Goal: Share content: Share content

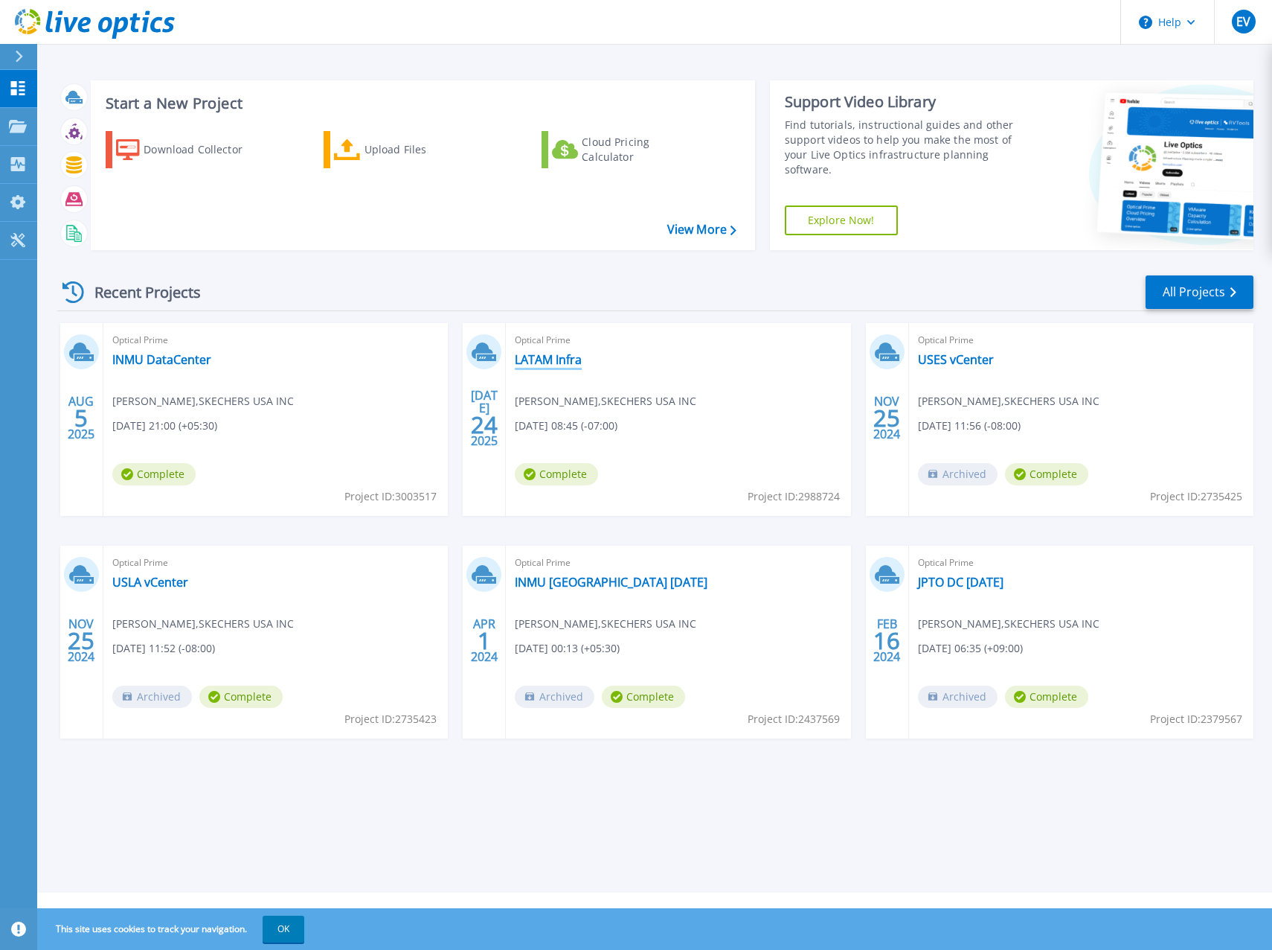
click at [566, 359] on link "LATAM Infra" at bounding box center [548, 359] width 67 height 15
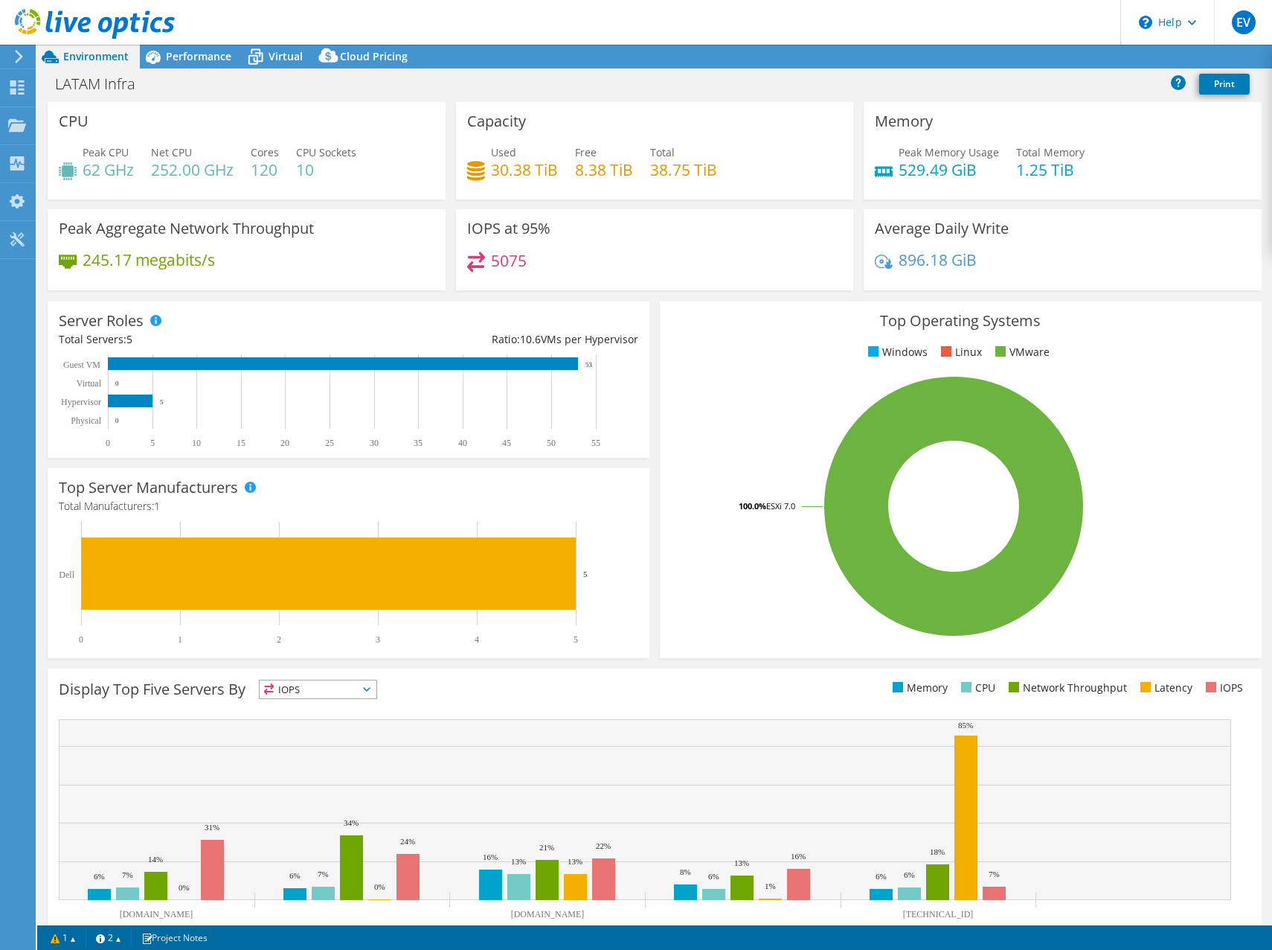
select select "USD"
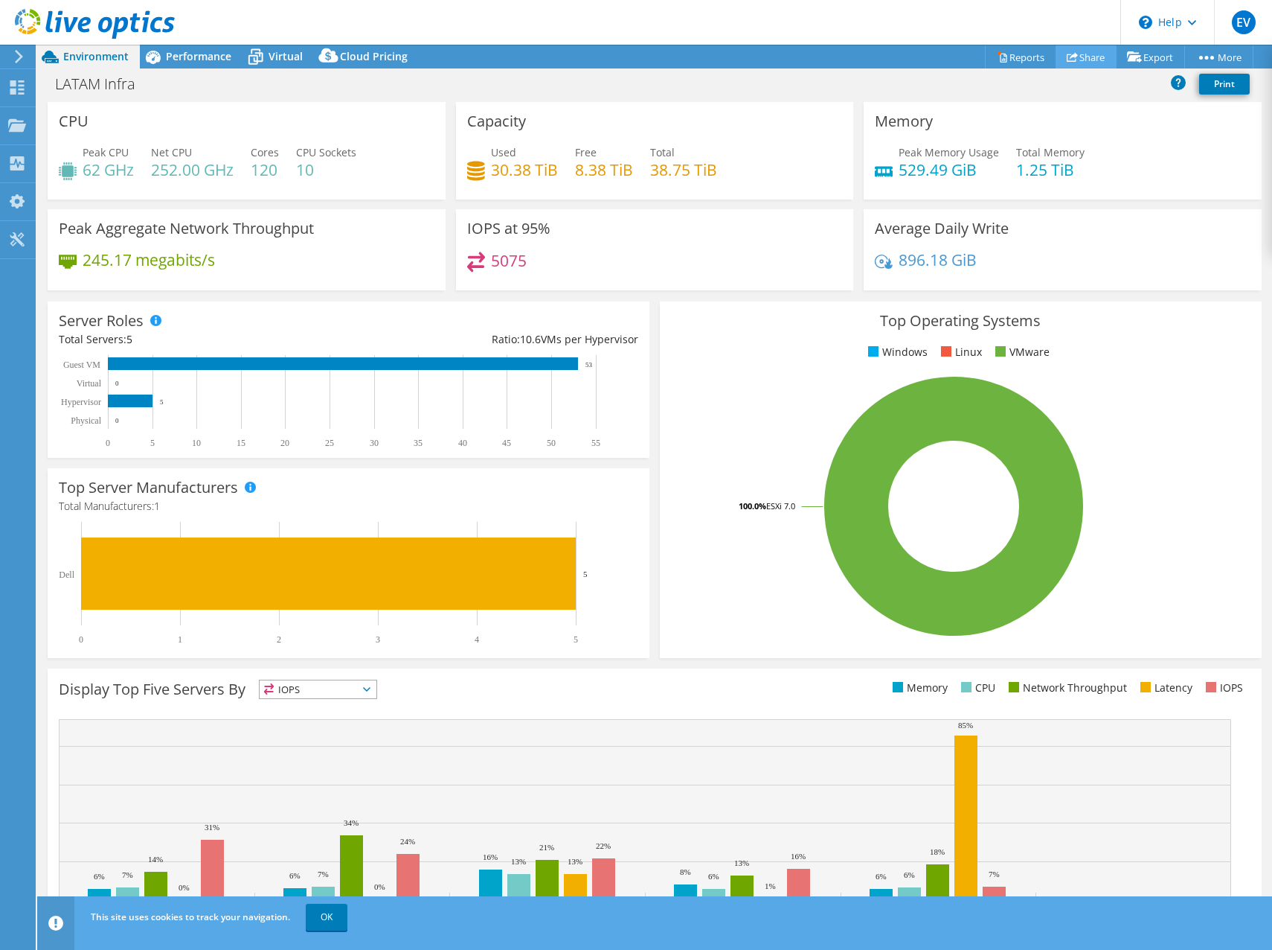
click at [1069, 60] on icon at bounding box center [1072, 56] width 11 height 11
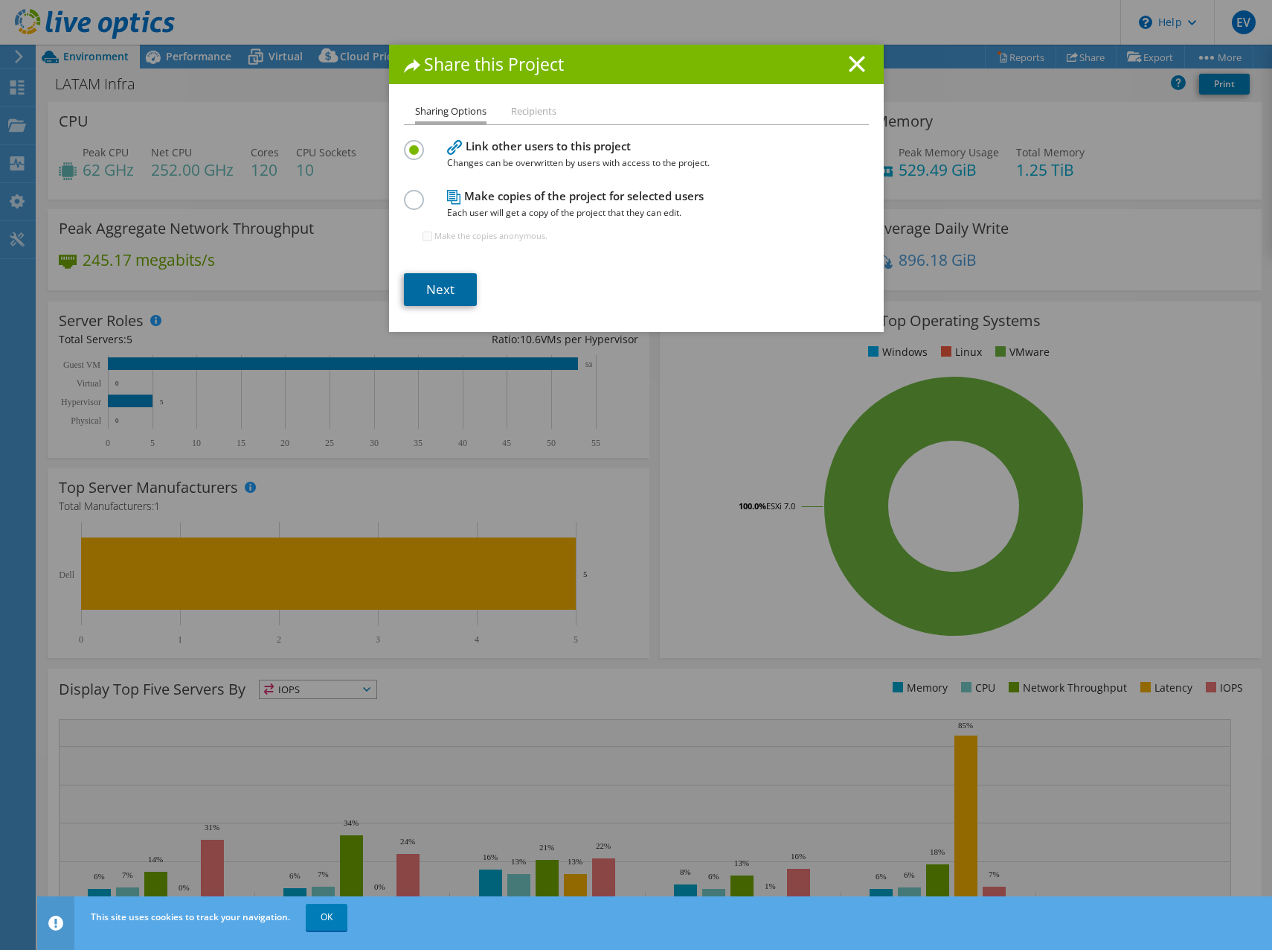
click at [438, 281] on link "Next" at bounding box center [440, 289] width 73 height 33
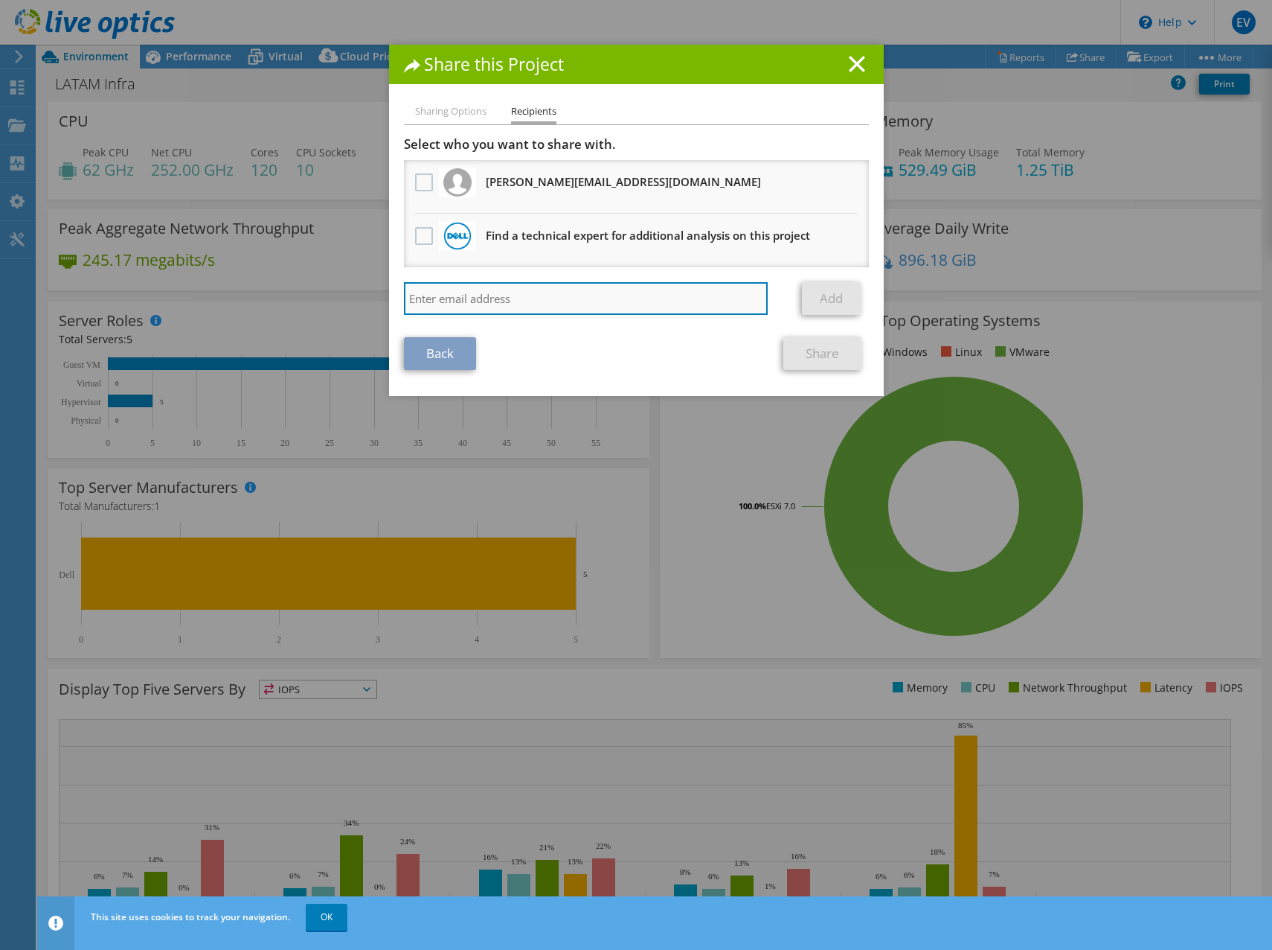
click at [601, 298] on input "search" at bounding box center [586, 298] width 365 height 33
type input "[EMAIL_ADDRESS][DOMAIN_NAME]"
click at [825, 283] on link "Add" at bounding box center [831, 298] width 59 height 33
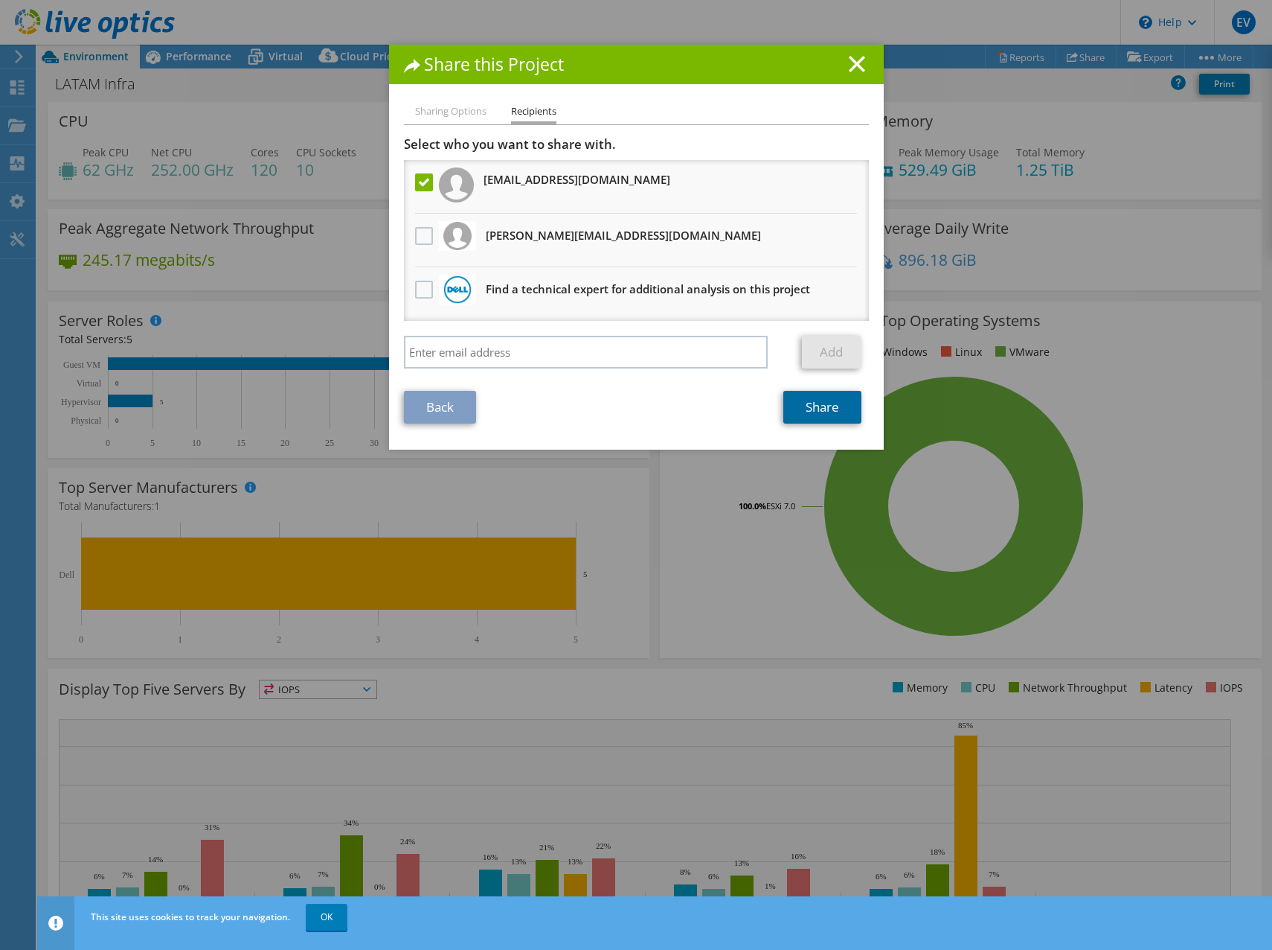
click at [808, 411] on link "Share" at bounding box center [823, 407] width 78 height 33
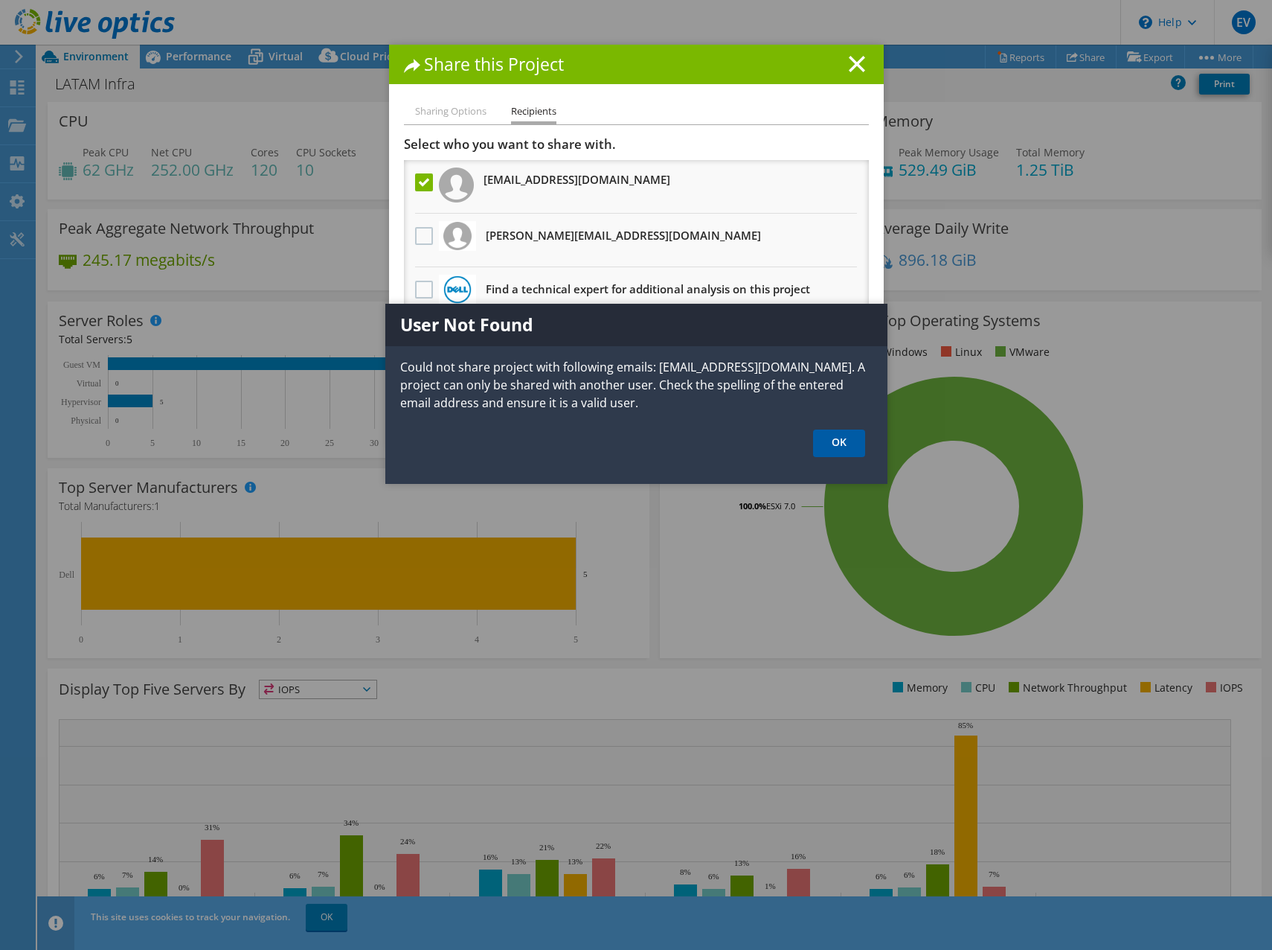
click at [841, 442] on link "OK" at bounding box center [839, 443] width 52 height 28
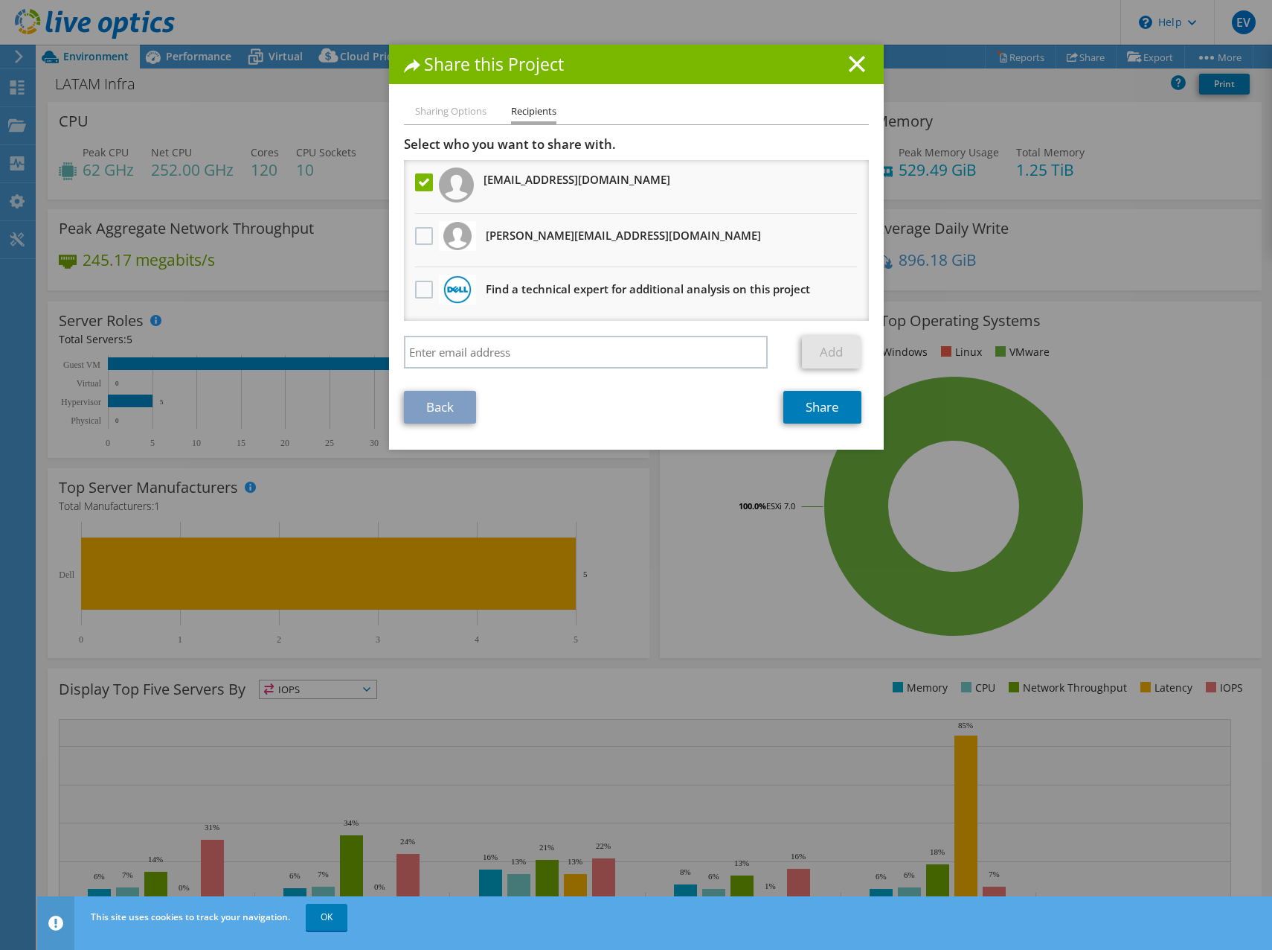
click at [457, 118] on li "Sharing Options" at bounding box center [450, 112] width 71 height 19
click at [439, 416] on link "Back" at bounding box center [440, 407] width 72 height 33
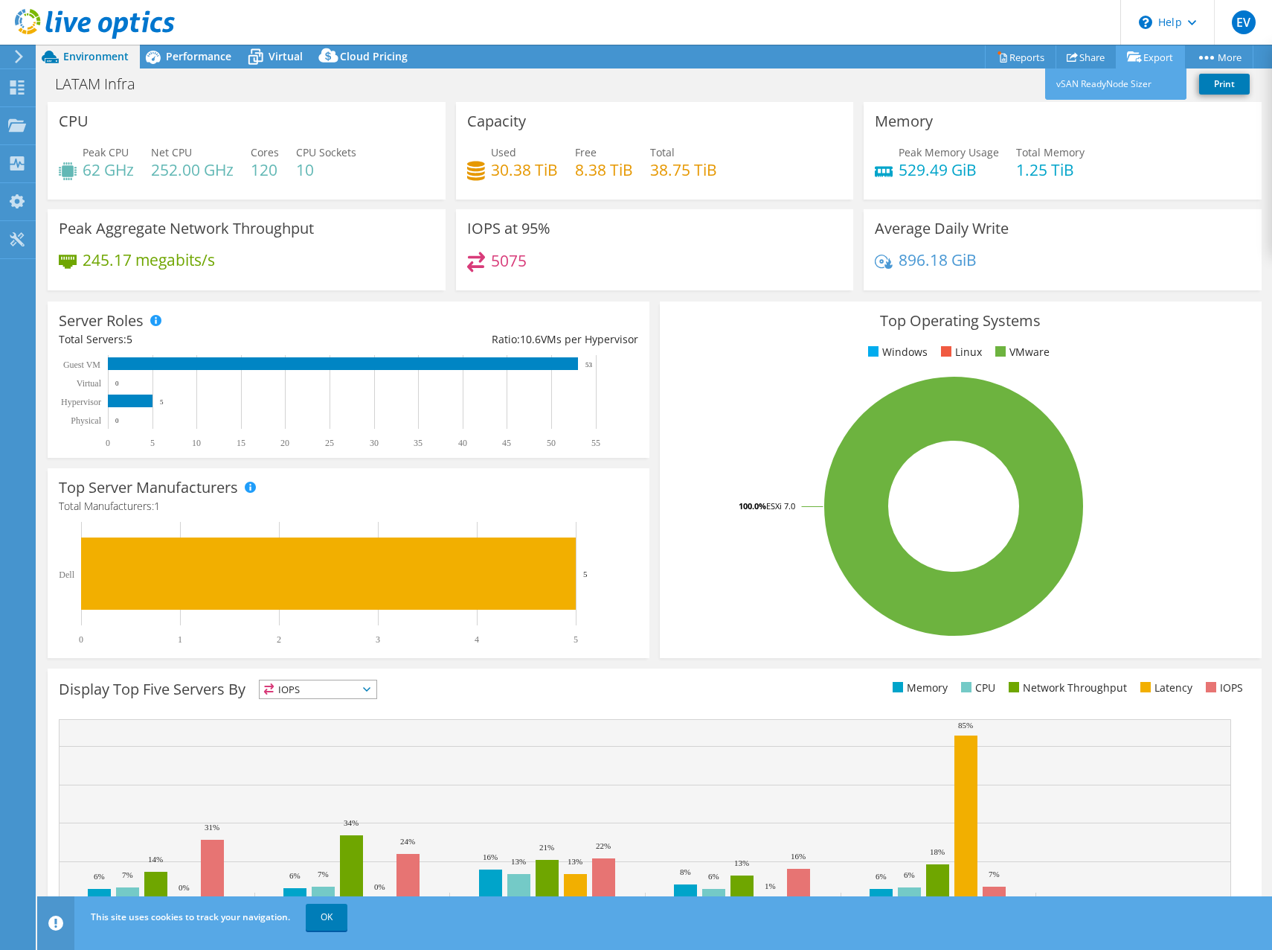
click at [1139, 55] on link "Export" at bounding box center [1150, 56] width 69 height 23
drag, startPoint x: 935, startPoint y: 80, endPoint x: 947, endPoint y: 80, distance: 11.2
click at [935, 80] on div "LATAM Infra Print" at bounding box center [654, 84] width 1235 height 28
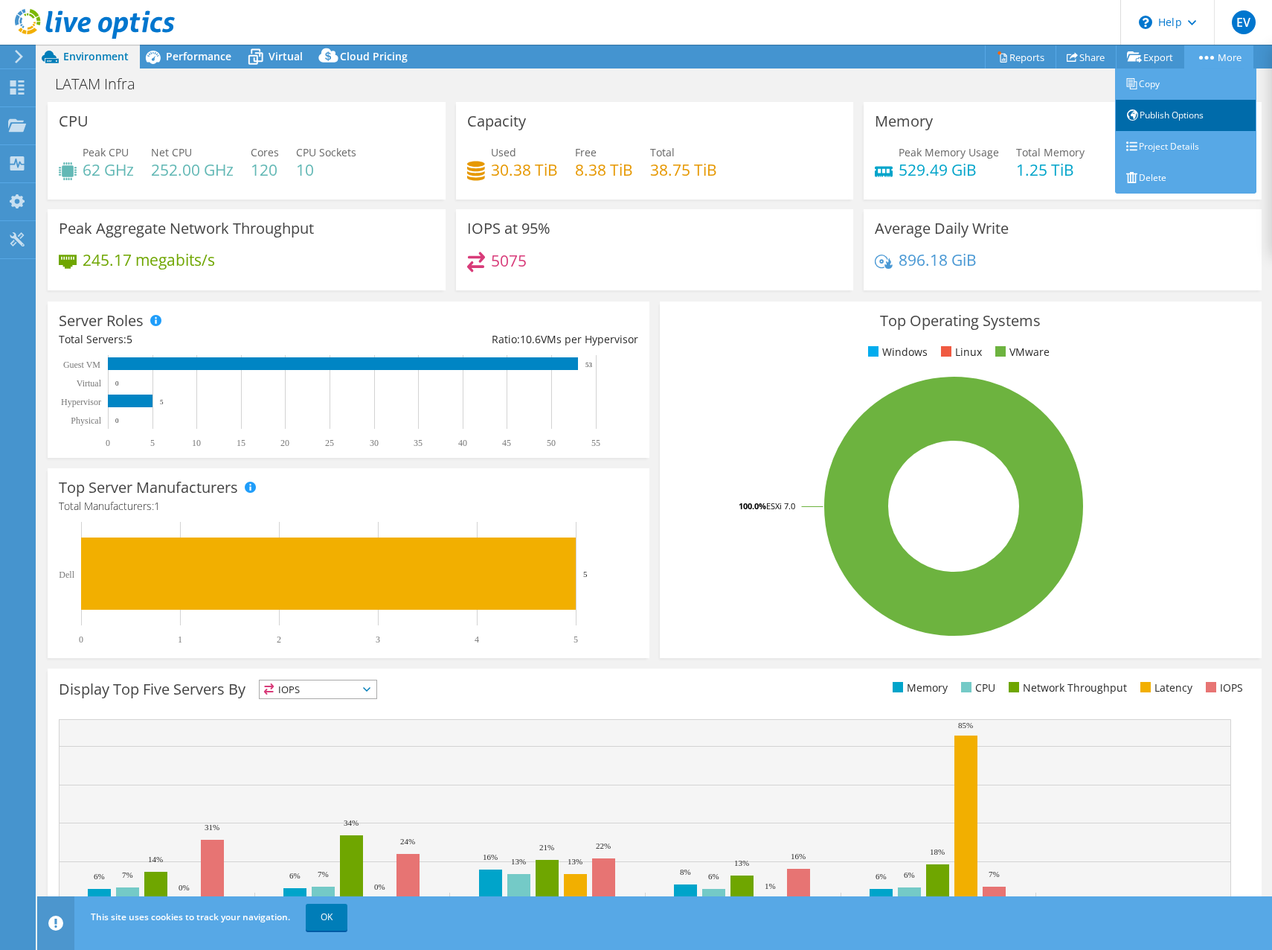
click at [1200, 119] on link "Publish Options" at bounding box center [1185, 115] width 141 height 31
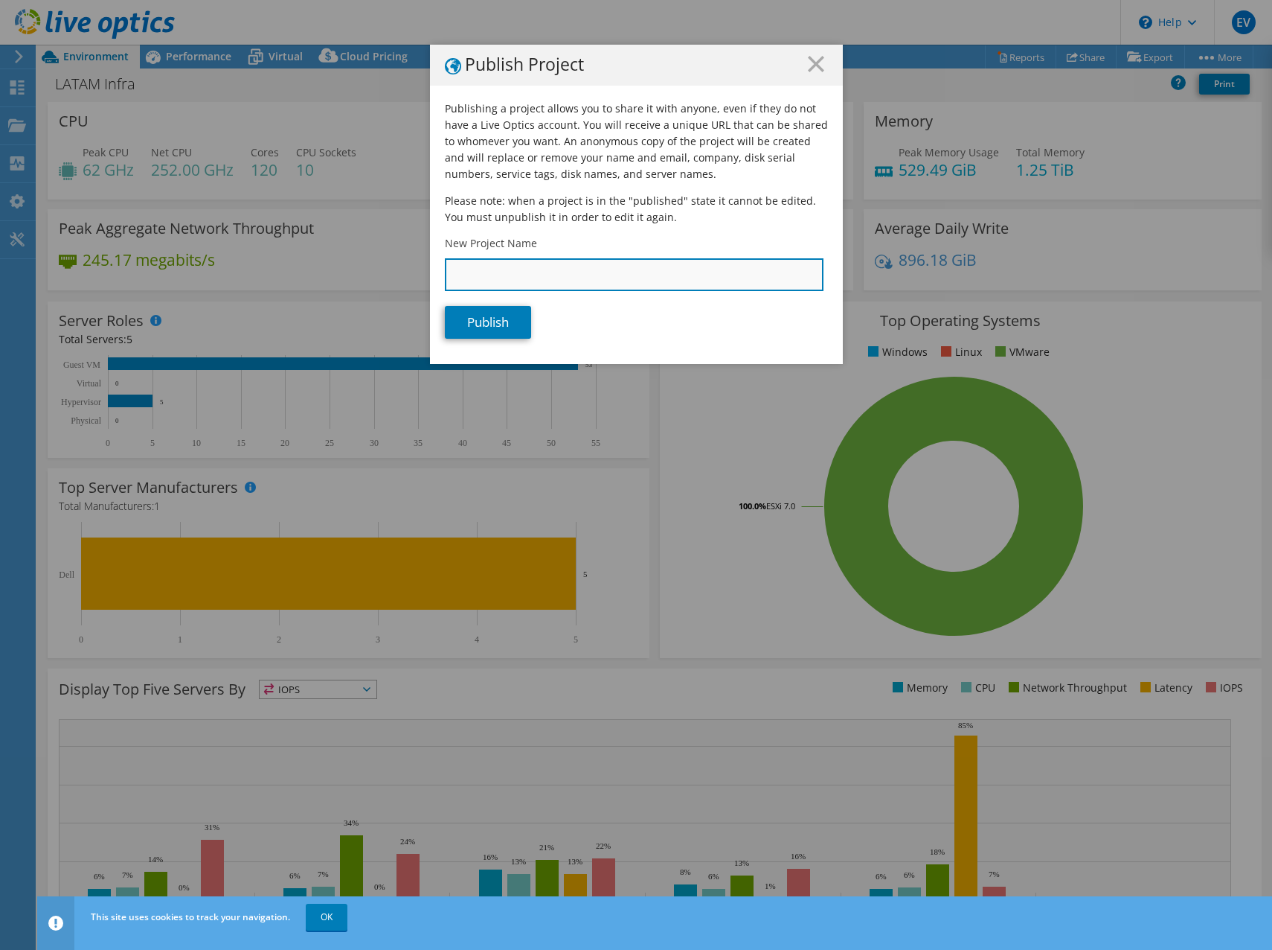
click at [618, 272] on input "New Project Name" at bounding box center [634, 274] width 379 height 33
type input "LATAM Infra Sharing"
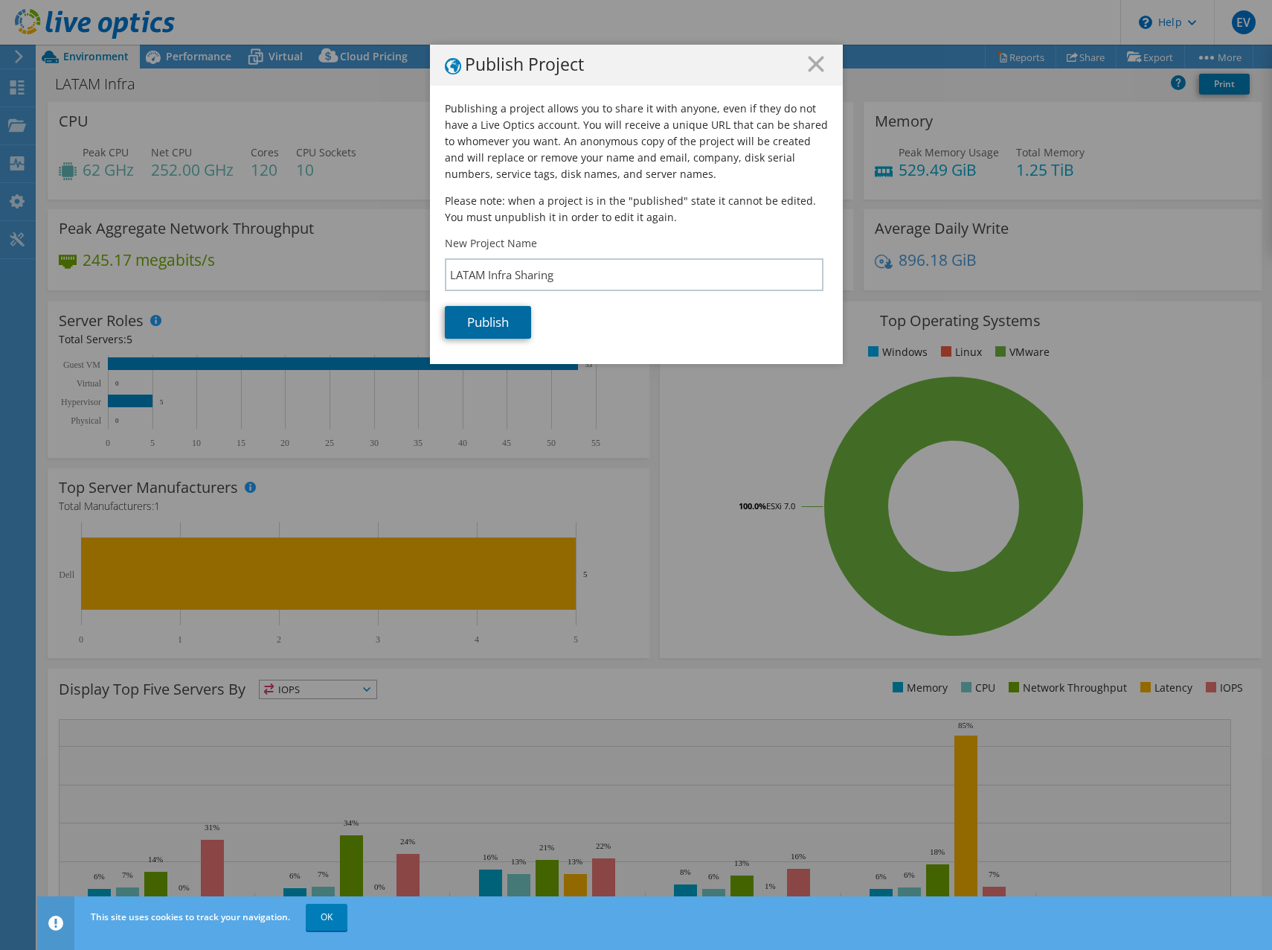
click at [489, 318] on link "Publish" at bounding box center [488, 322] width 86 height 33
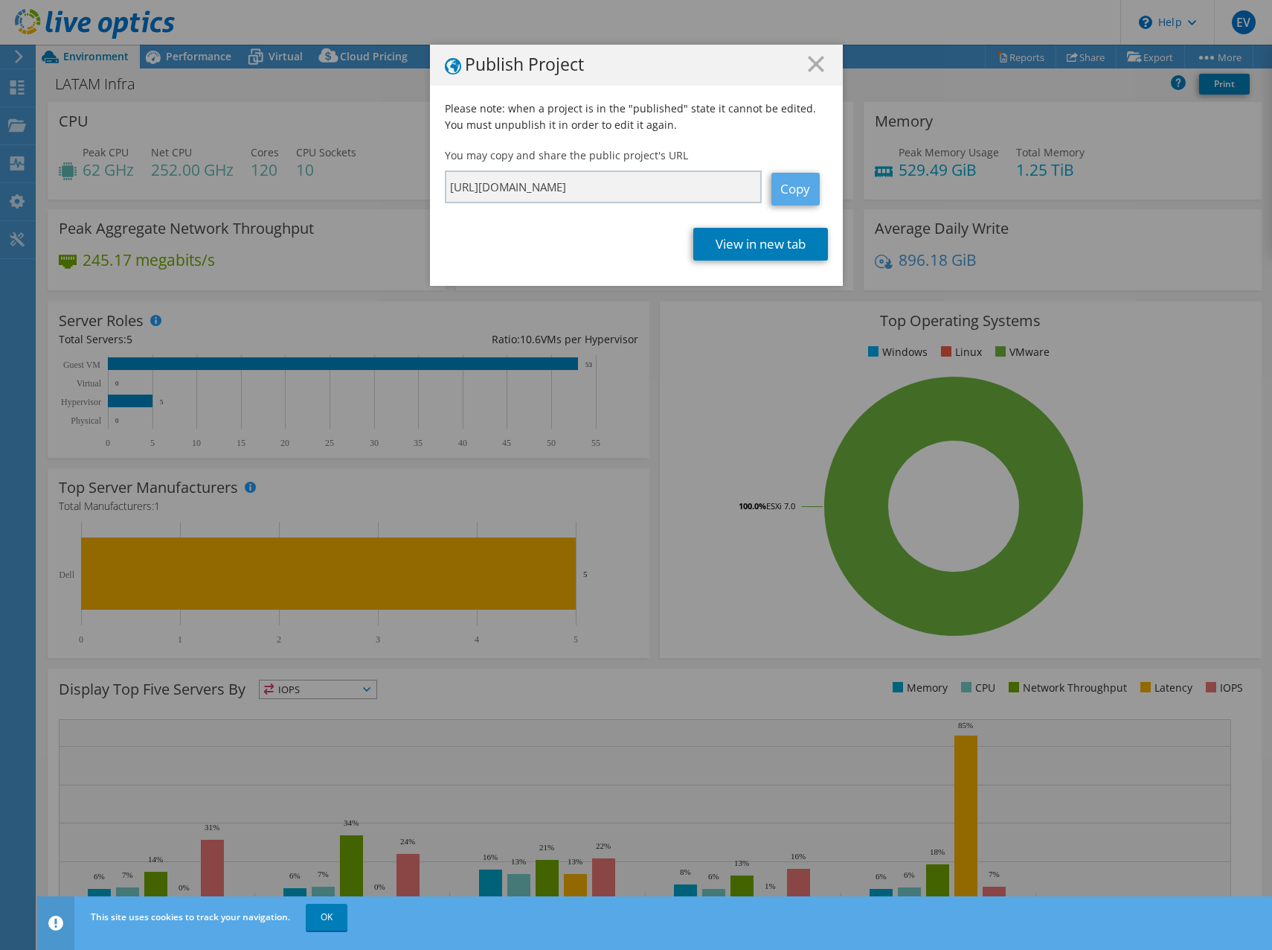
click at [790, 183] on link "Copy" at bounding box center [796, 189] width 48 height 33
click at [802, 196] on link "Copy" at bounding box center [796, 189] width 48 height 33
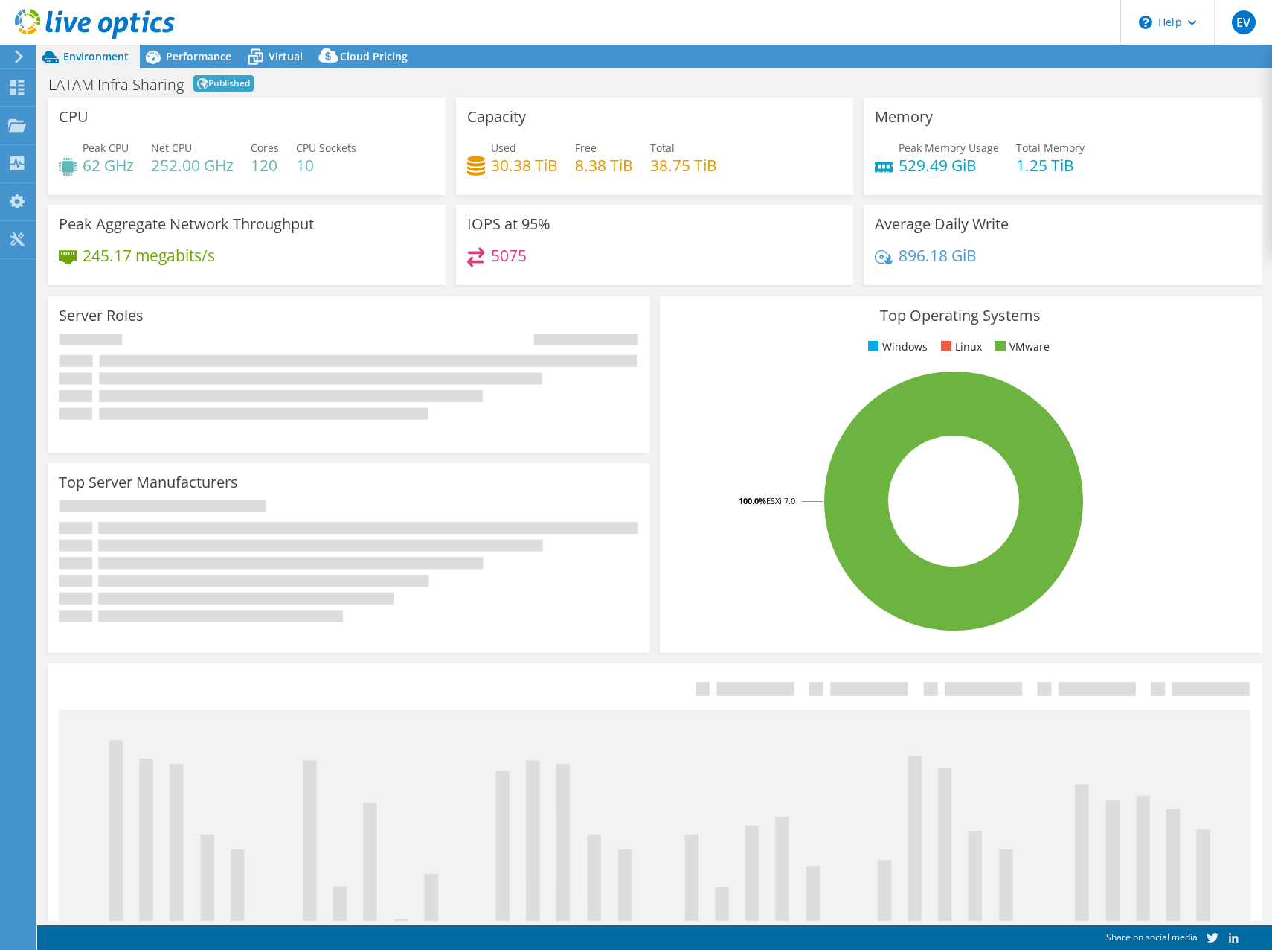
select select "USD"
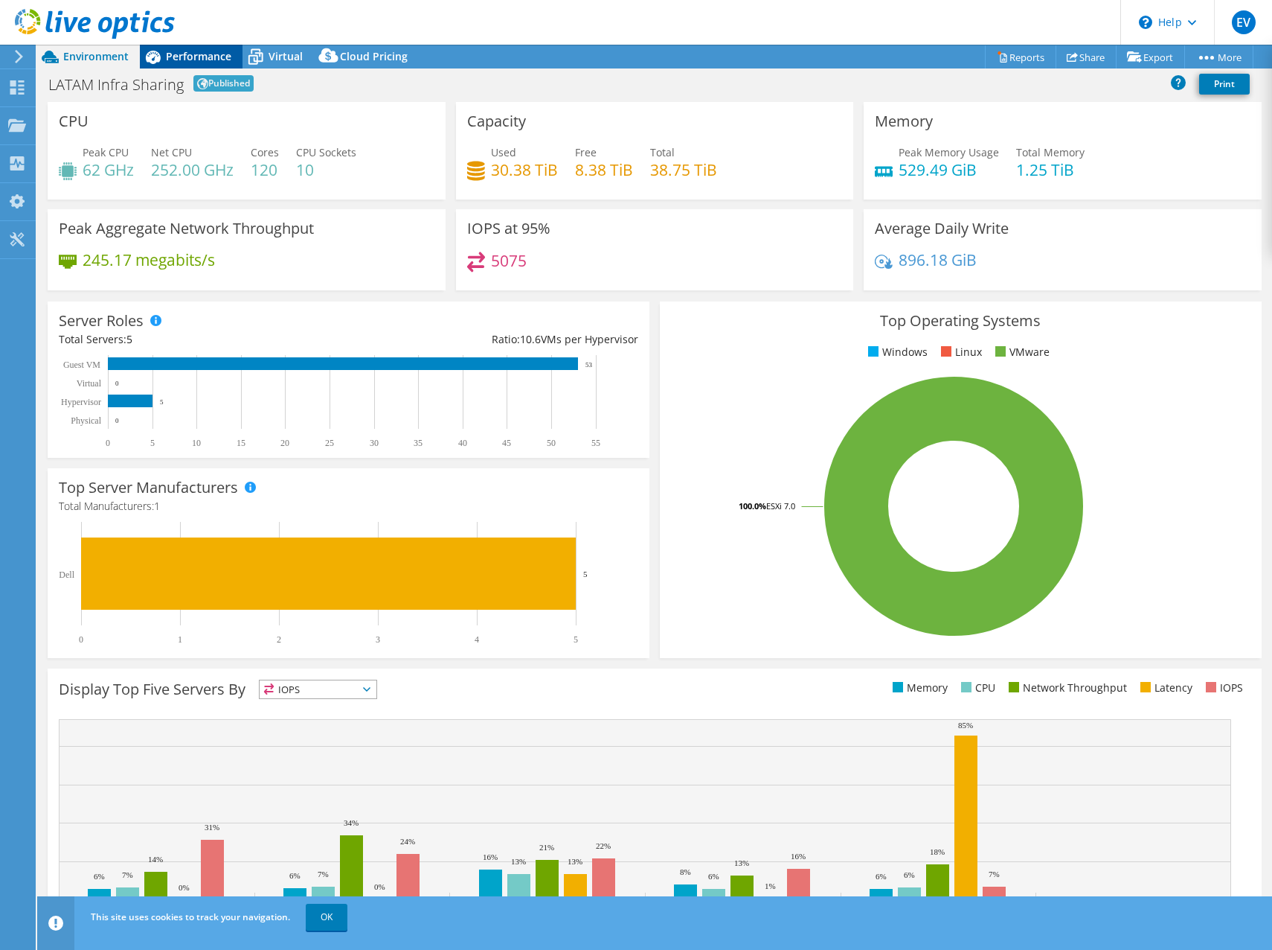
click at [189, 55] on span "Performance" at bounding box center [198, 56] width 65 height 14
